Goal: Navigation & Orientation: Find specific page/section

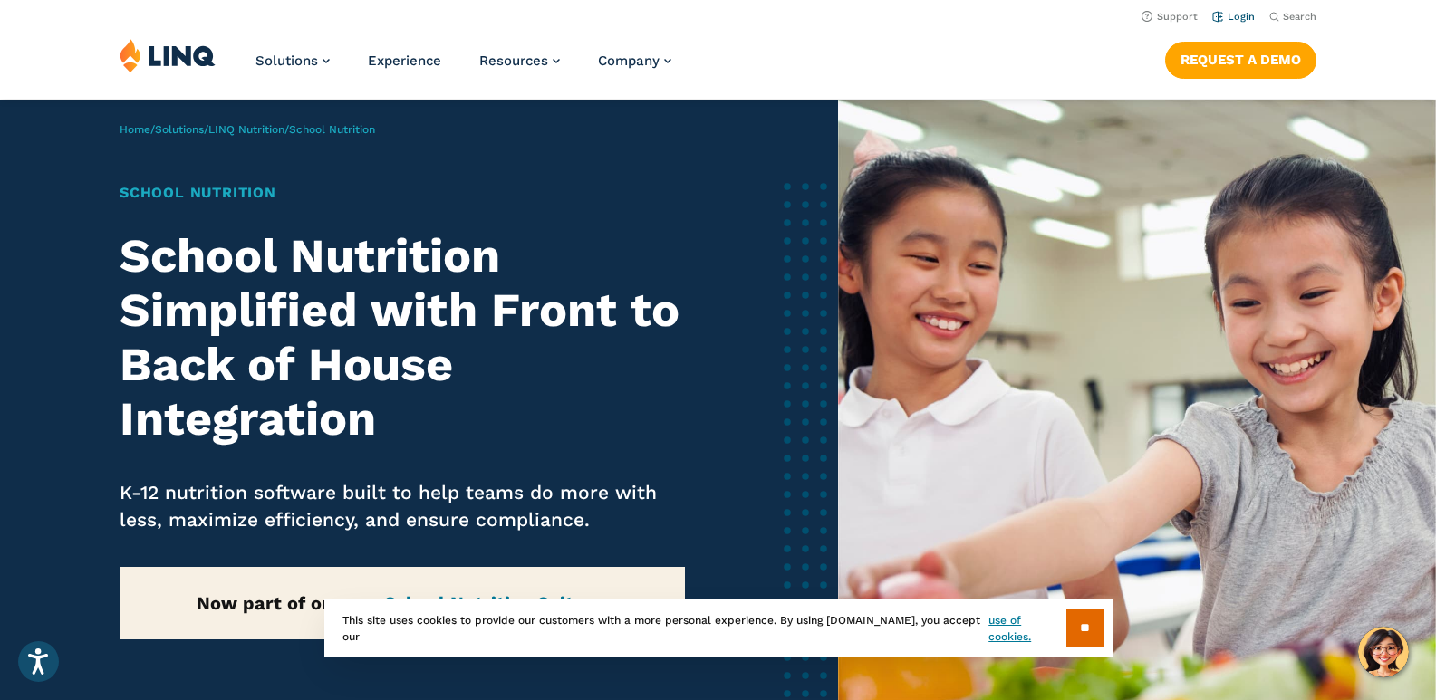
click at [1237, 22] on link "Login" at bounding box center [1233, 17] width 43 height 12
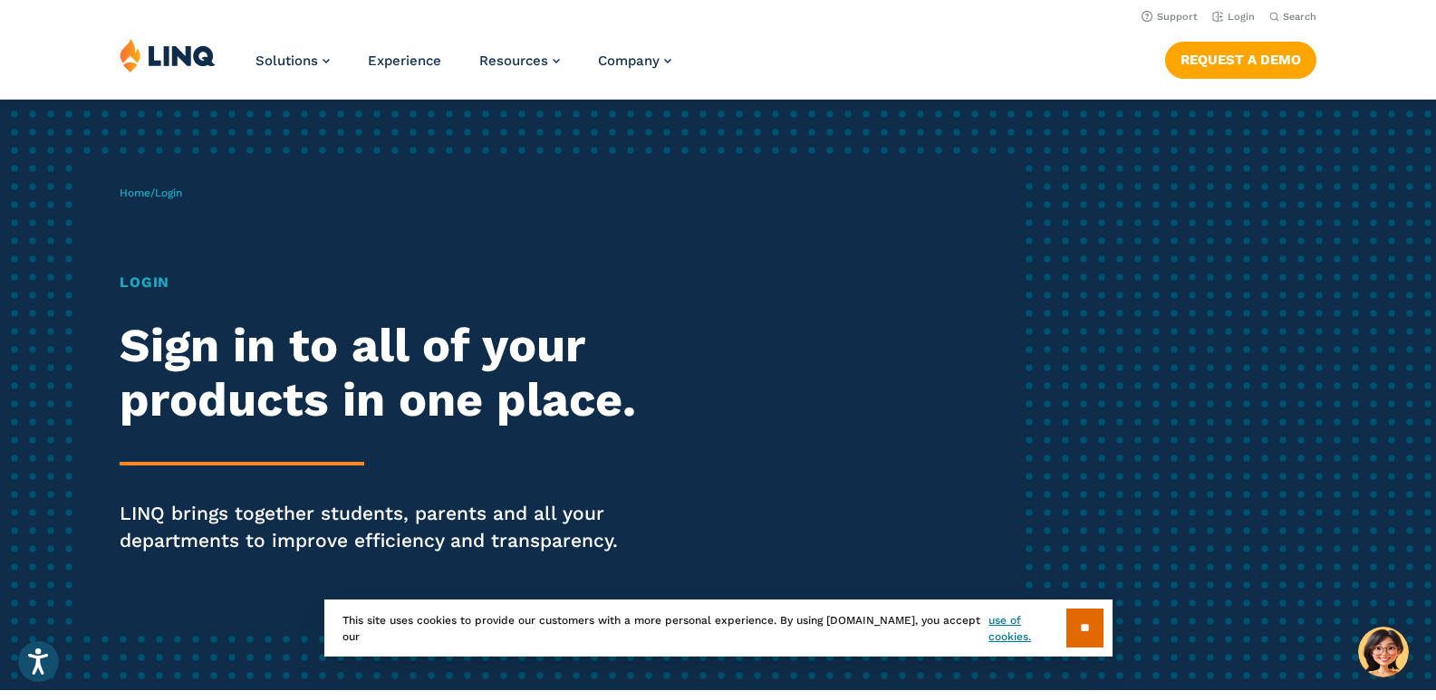
click at [146, 280] on h1 "Login" at bounding box center [397, 283] width 554 height 22
click at [182, 191] on span "Login" at bounding box center [168, 193] width 27 height 13
click at [175, 189] on span "Login" at bounding box center [168, 193] width 27 height 13
click at [1072, 624] on input "**" at bounding box center [1084, 628] width 37 height 39
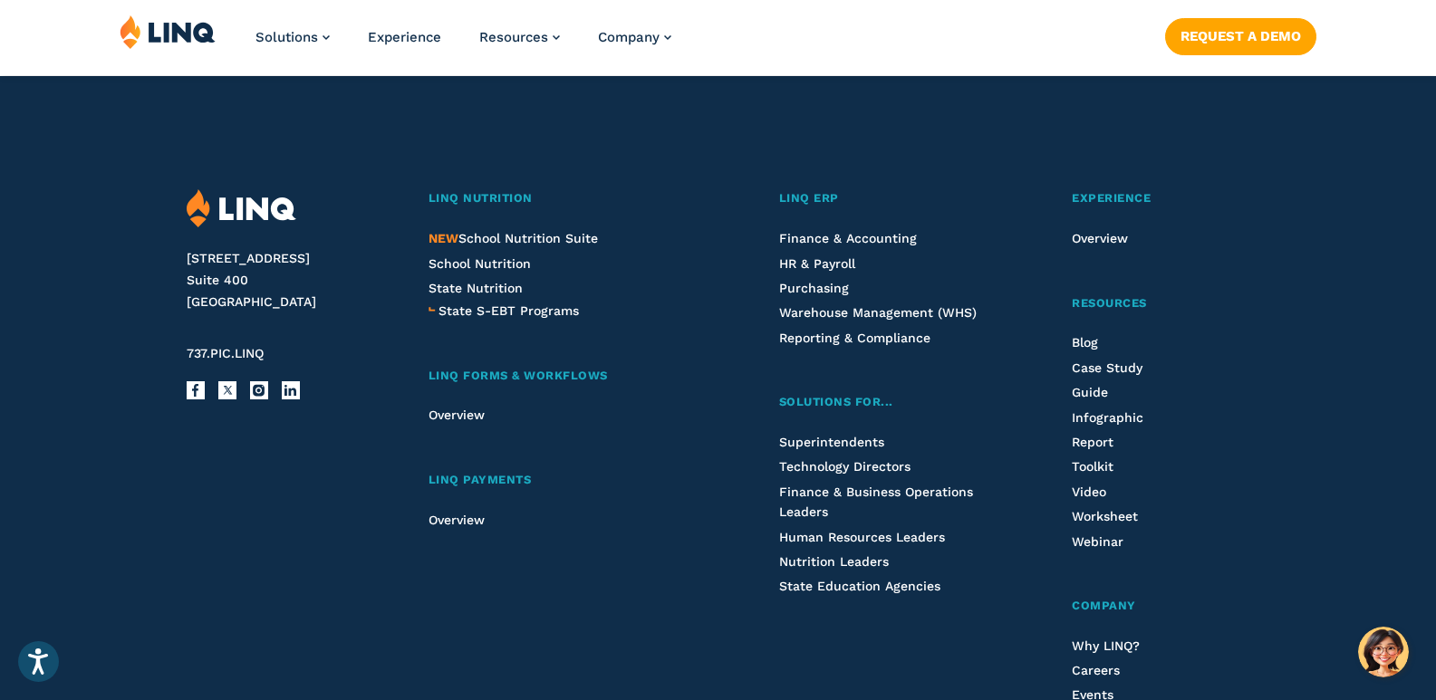
scroll to position [1940, 0]
